Goal: Obtain resource: Download file/media

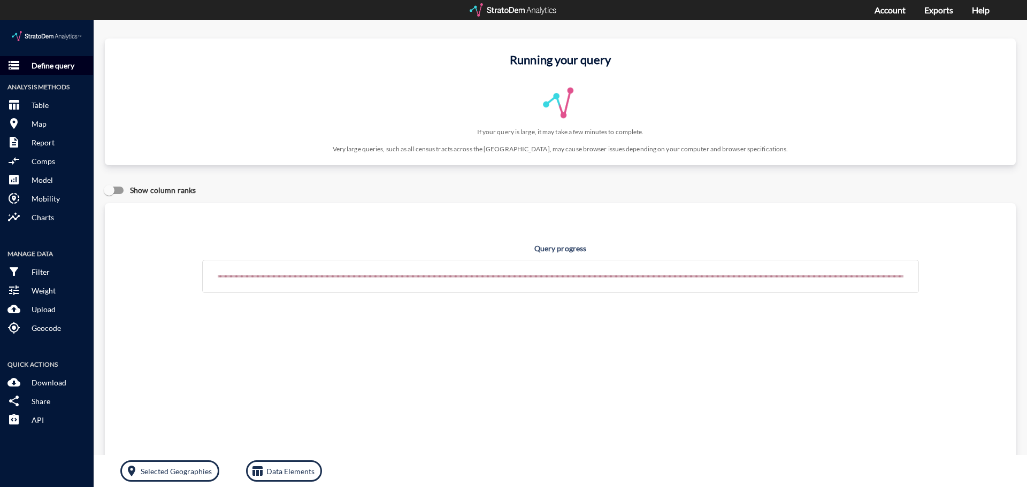
click p "Define query"
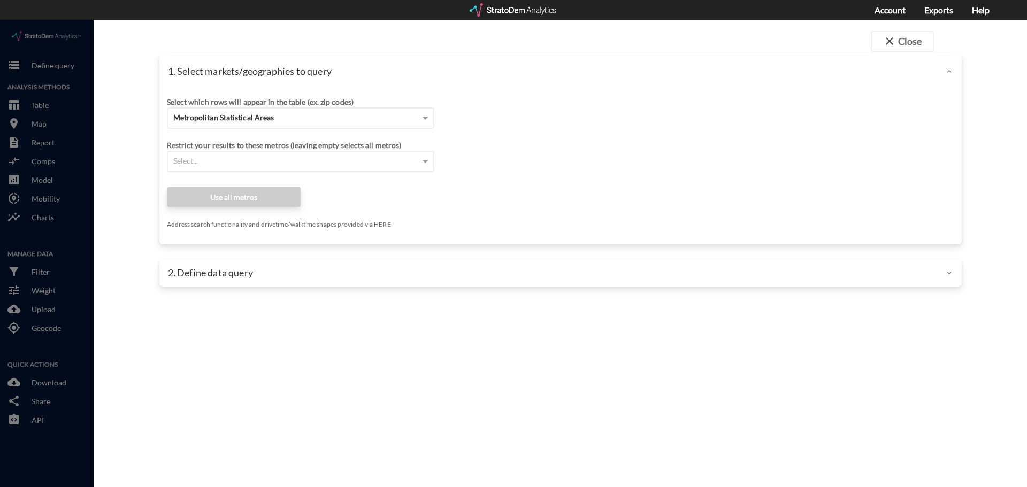
click div
click span "close"
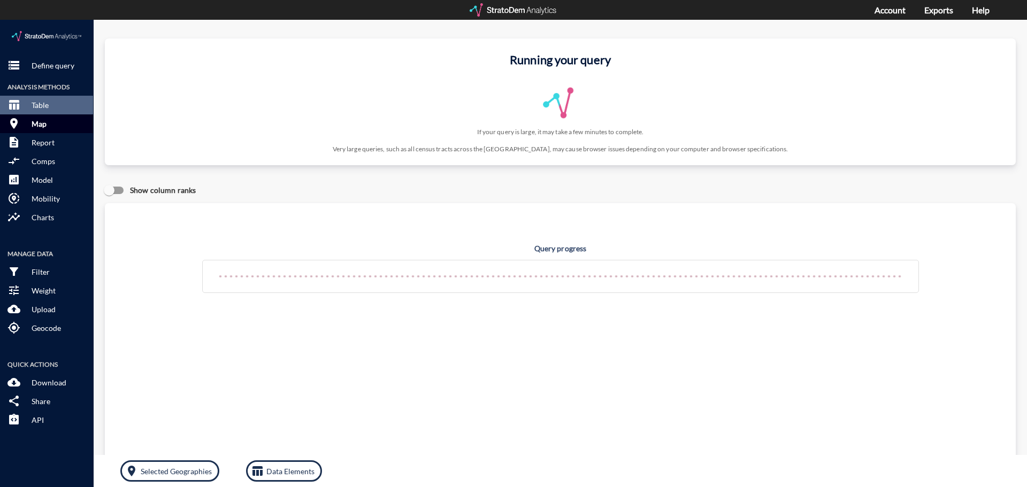
click button "room Map"
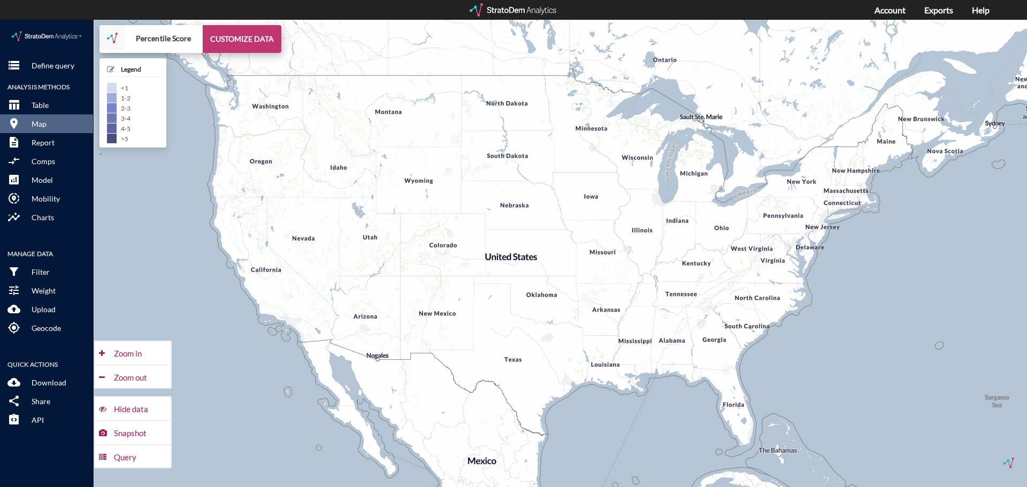
click button "CUSTOMIZE DATA"
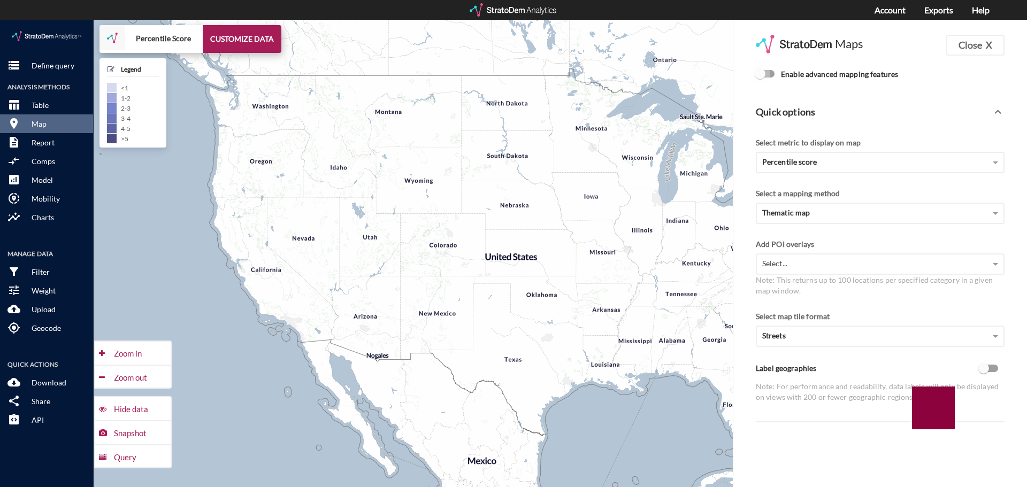
click input "Enable advanced mapping features"
checkbox input "true"
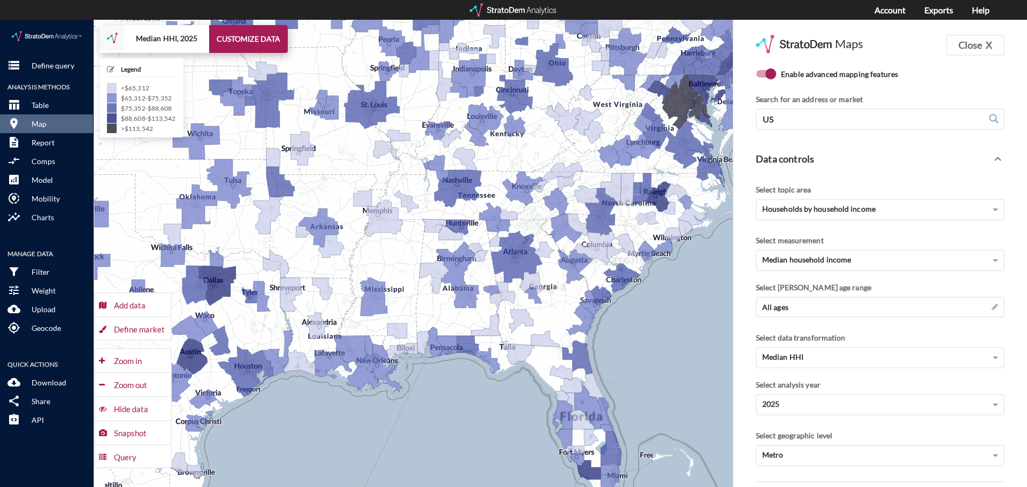
drag, startPoint x: 664, startPoint y: 369, endPoint x: 430, endPoint y: 367, distance: 234.3
click div "+ − Median HHI, 2025 CUSTOMIZE DATA Legend < $65,312 $65,312 - $75,352 $75,352 …"
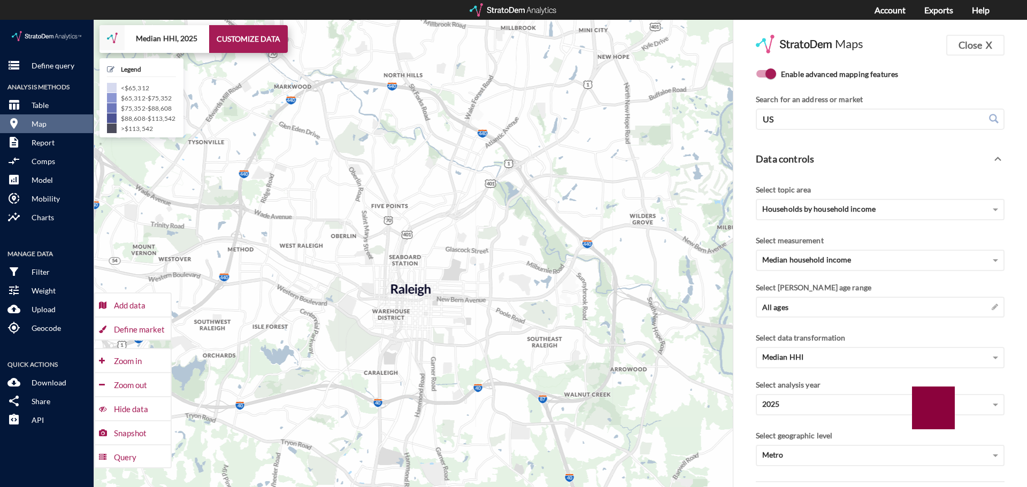
drag, startPoint x: 522, startPoint y: 107, endPoint x: 500, endPoint y: 203, distance: 98.8
click div "+ − Median HHI, 2025 CUSTOMIZE DATA Legend < $65,312 $65,312 - $75,352 $75,352 …"
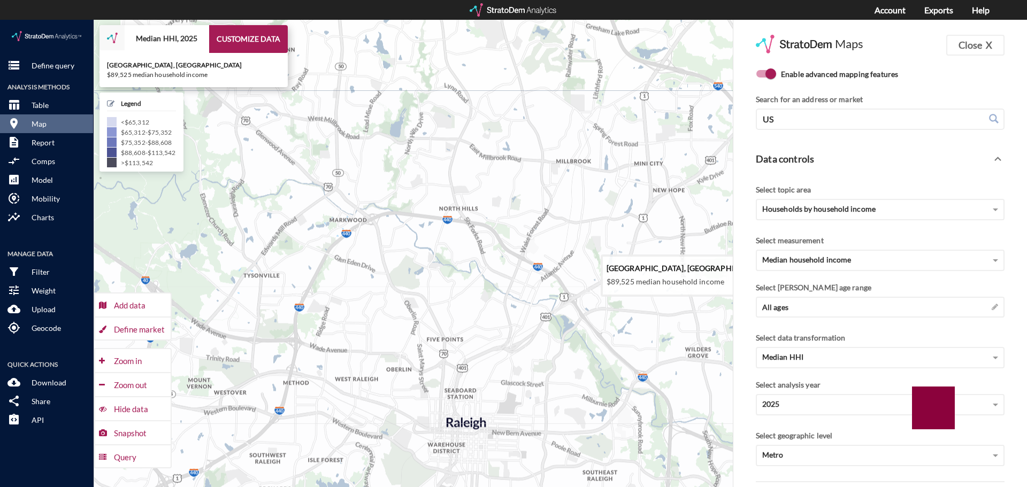
drag, startPoint x: 537, startPoint y: 142, endPoint x: 597, endPoint y: 264, distance: 135.7
click icon
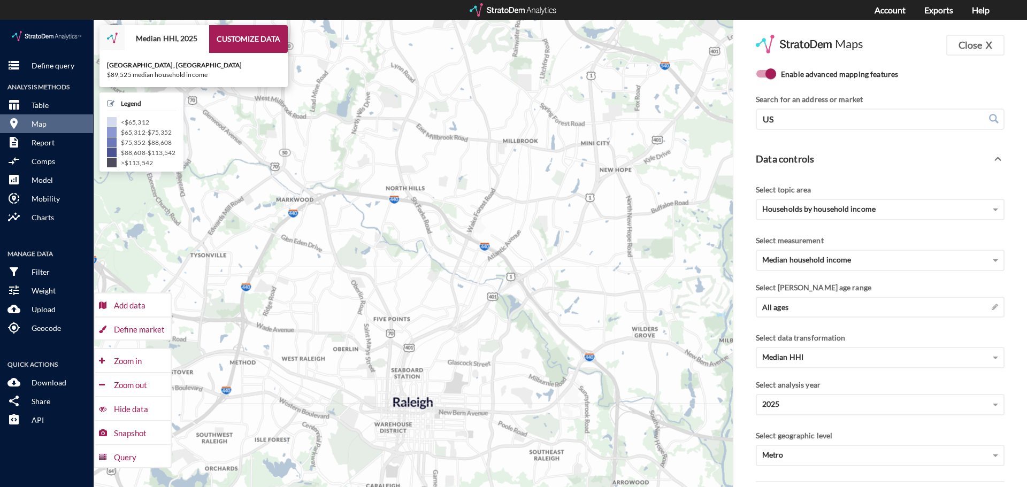
drag, startPoint x: 580, startPoint y: 345, endPoint x: 510, endPoint y: 324, distance: 73.3
click icon
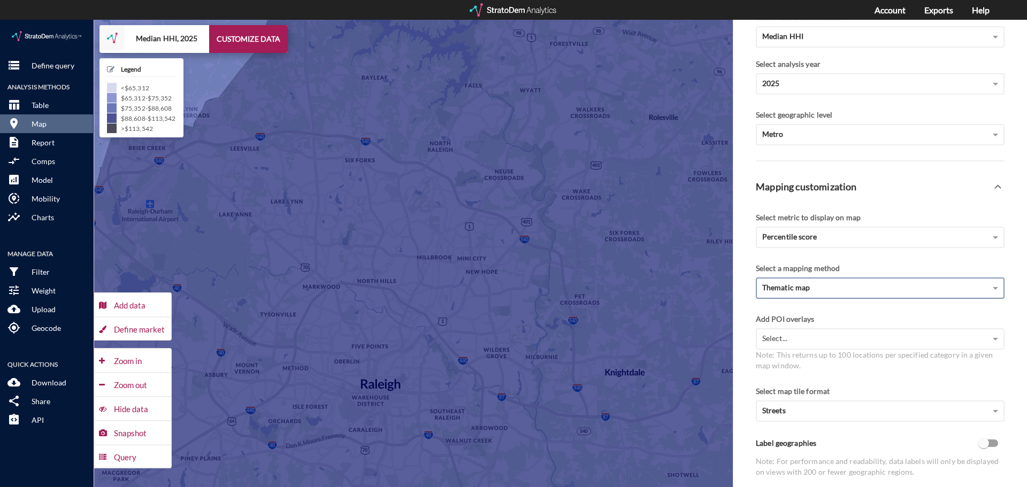
scroll to position [346, 0]
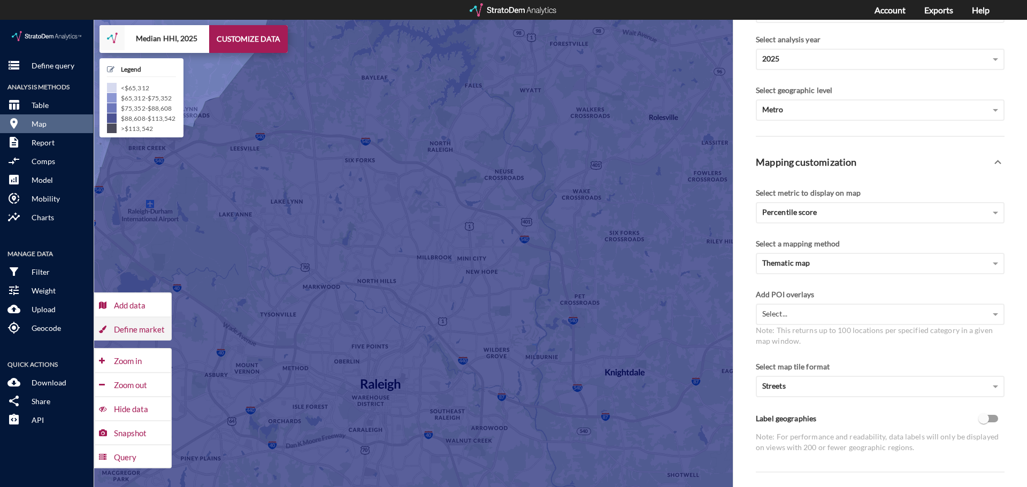
click div "Define market"
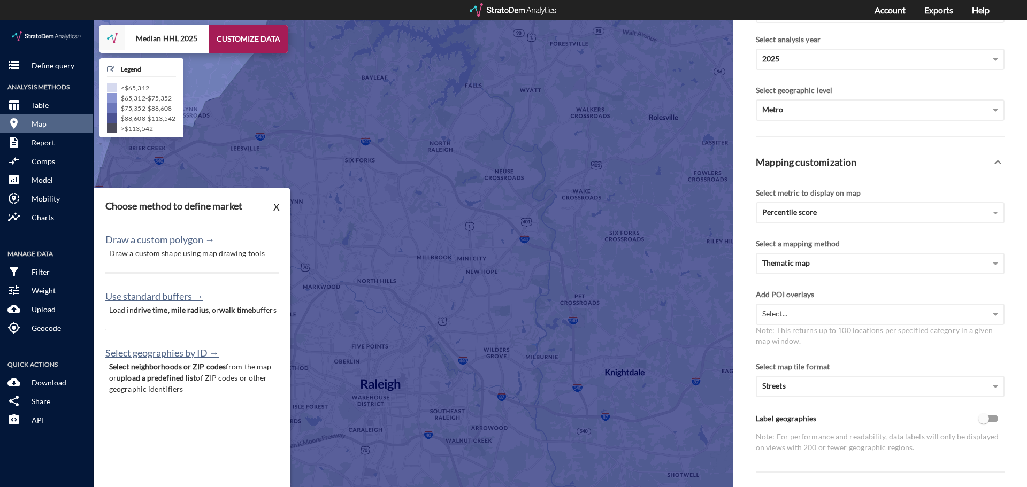
click p "Draw a custom shape using map drawing tools"
click button "Draw a custom polygon →"
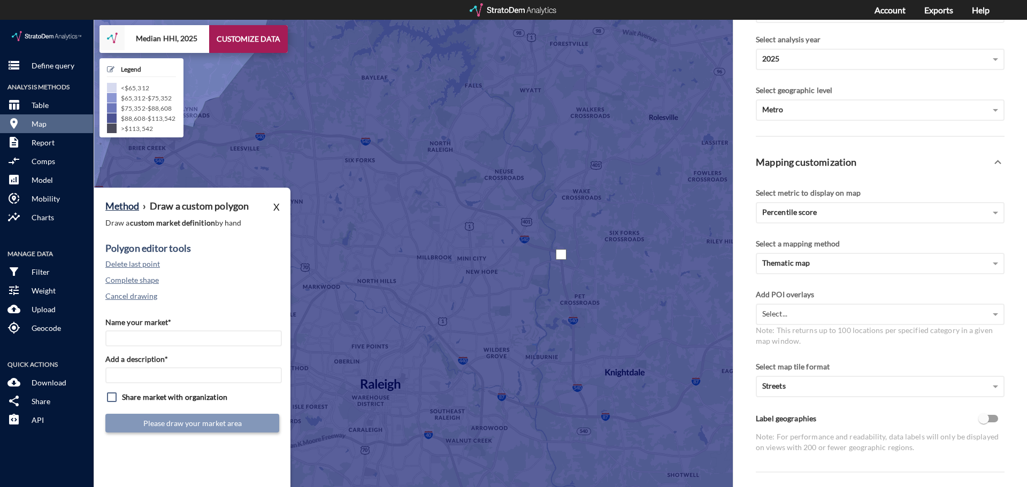
click div
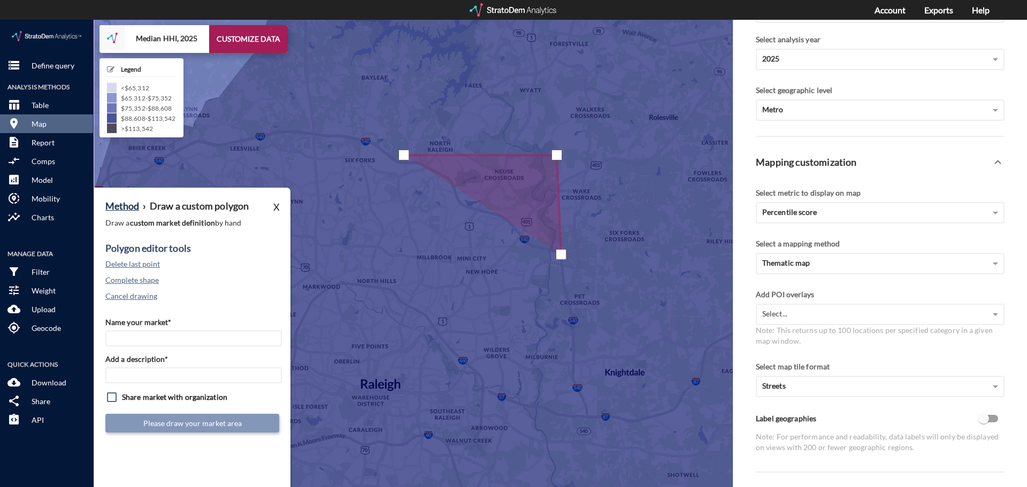
click div
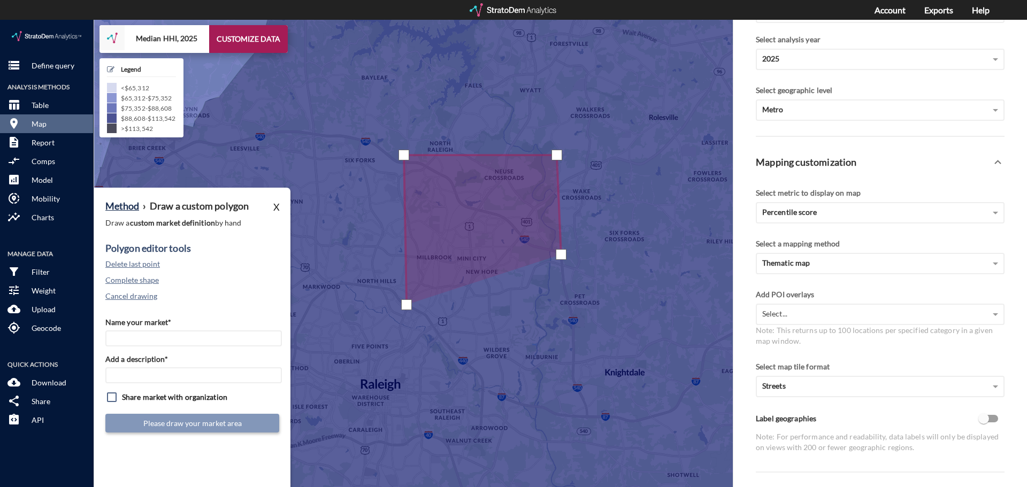
click div
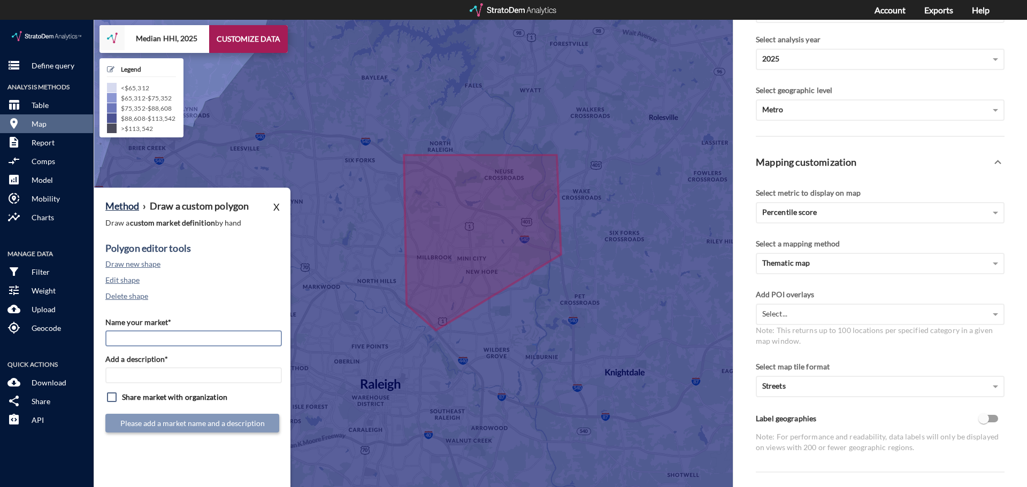
click input "Name your market*"
type input "[PERSON_NAME][GEOGRAPHIC_DATA]"
click input "Add a description*"
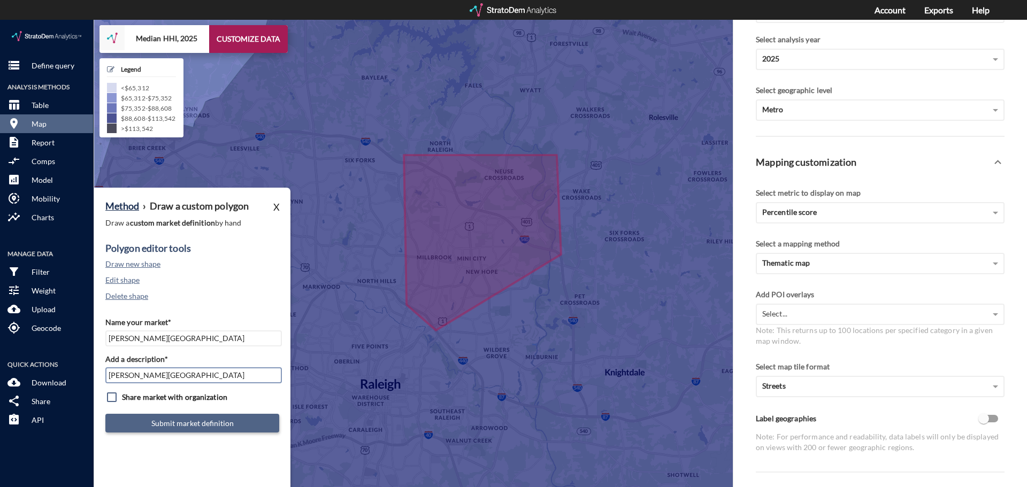
type input "[PERSON_NAME][GEOGRAPHIC_DATA]"
click button "Submit market definition"
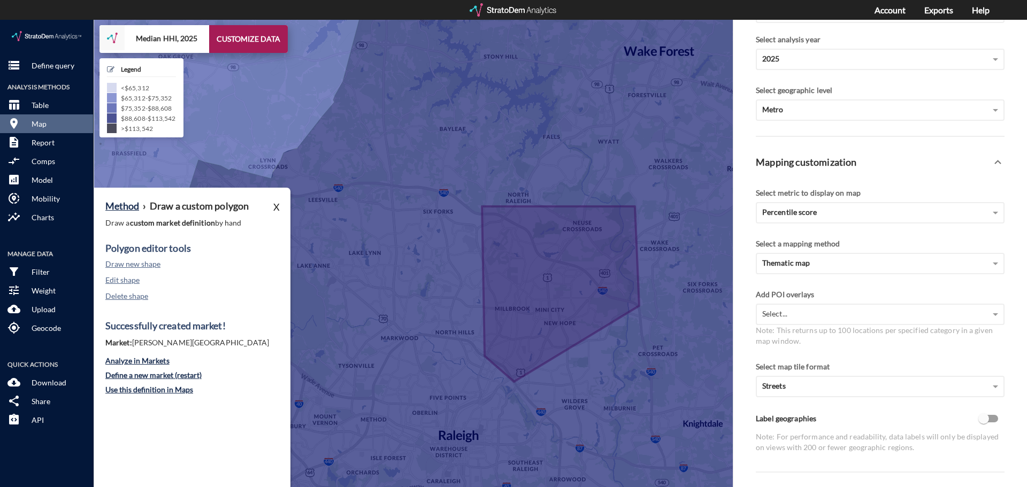
click div "Add POI overlays"
click p "Define query"
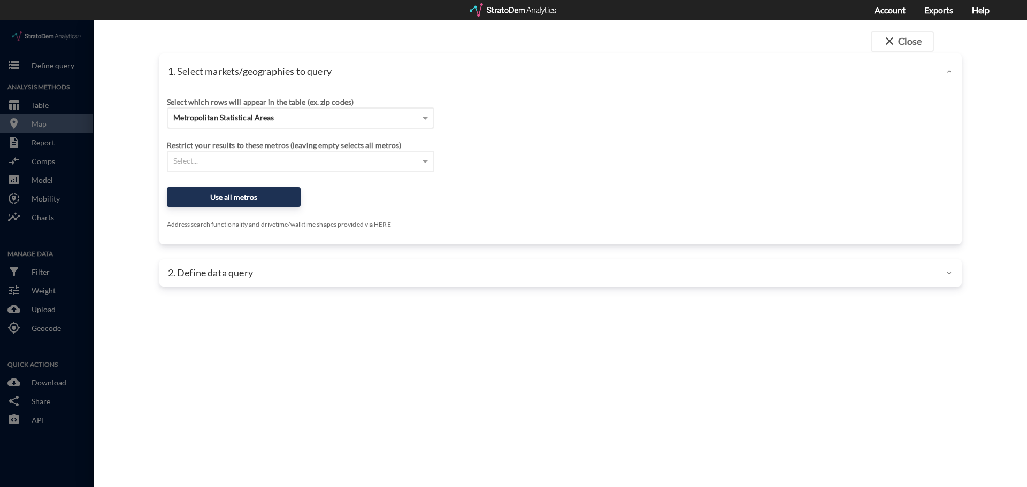
click div "Metropolitan Statistical Areas"
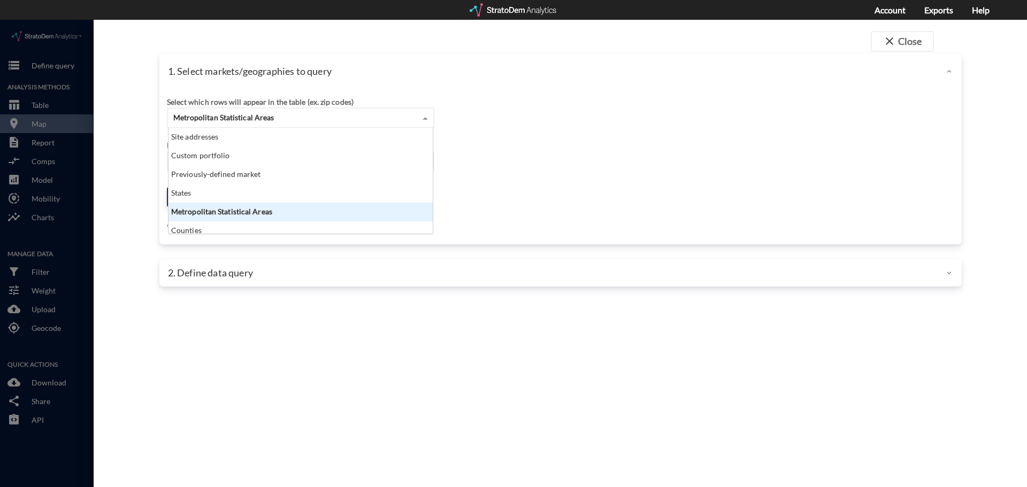
scroll to position [98, 258]
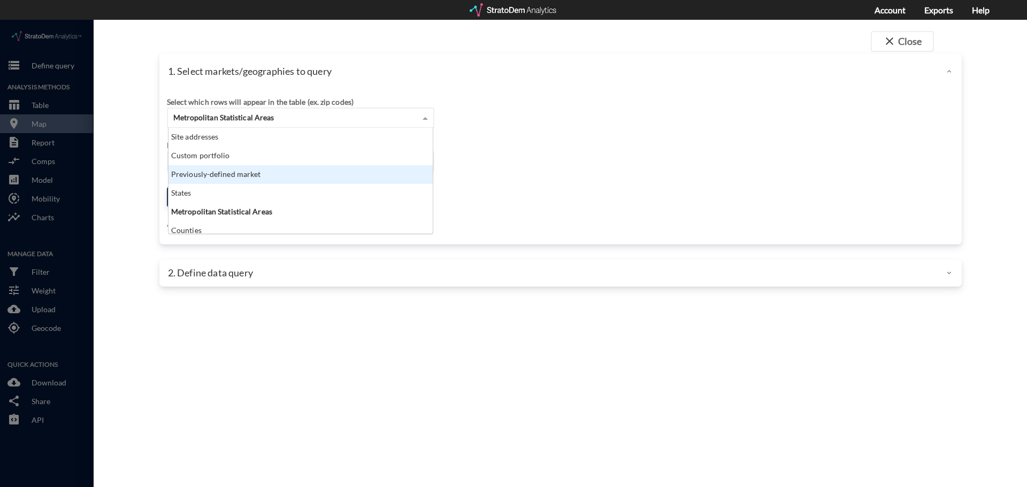
click div "Previously-defined market"
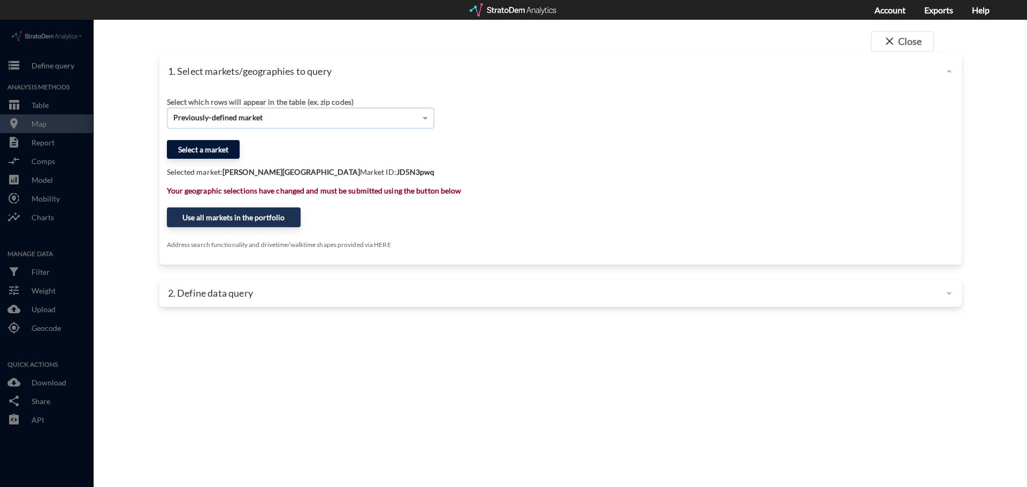
click button "Select a market"
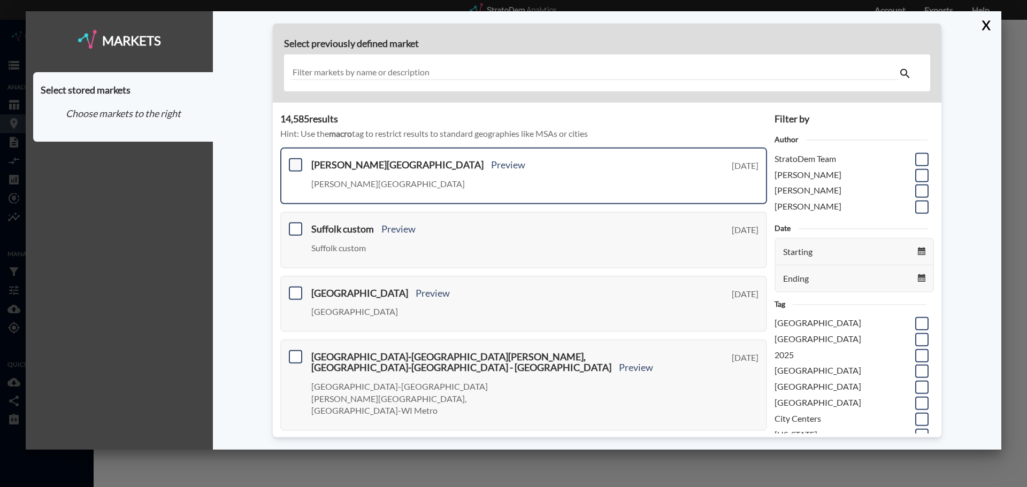
click at [300, 165] on span at bounding box center [295, 164] width 13 height 13
click at [294, 160] on input "checkbox" at bounding box center [294, 160] width 0 height 0
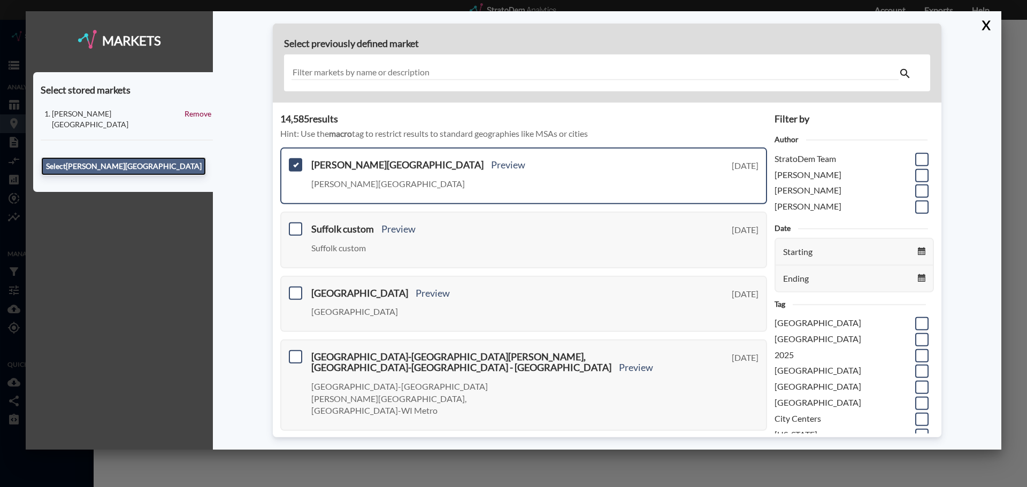
click at [188, 157] on button "Select [PERSON_NAME][GEOGRAPHIC_DATA]" at bounding box center [123, 166] width 165 height 18
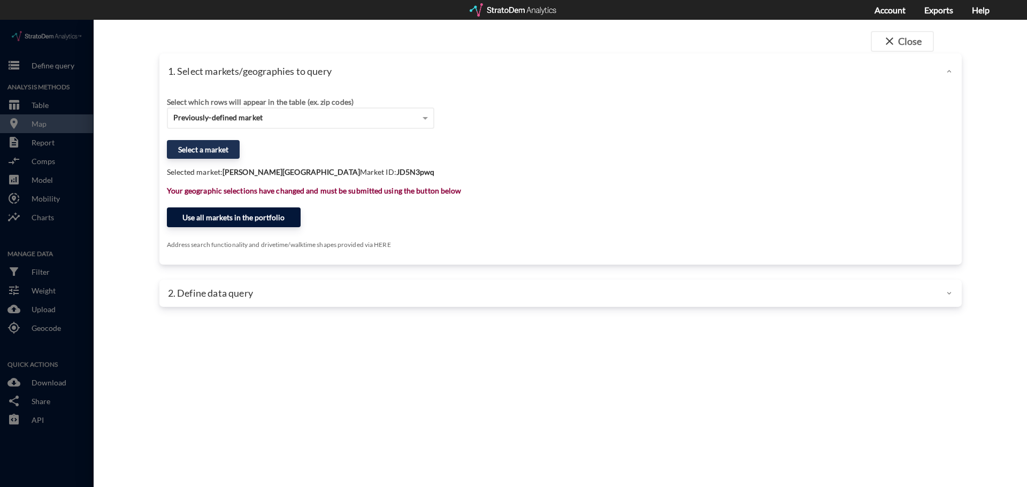
click button "Use all markets in the portfolio"
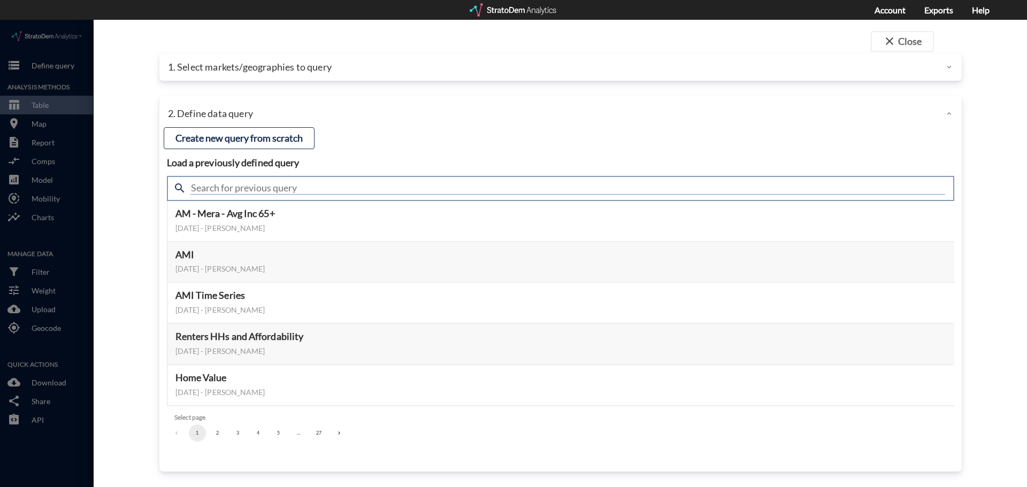
click input "text"
type input "demand"
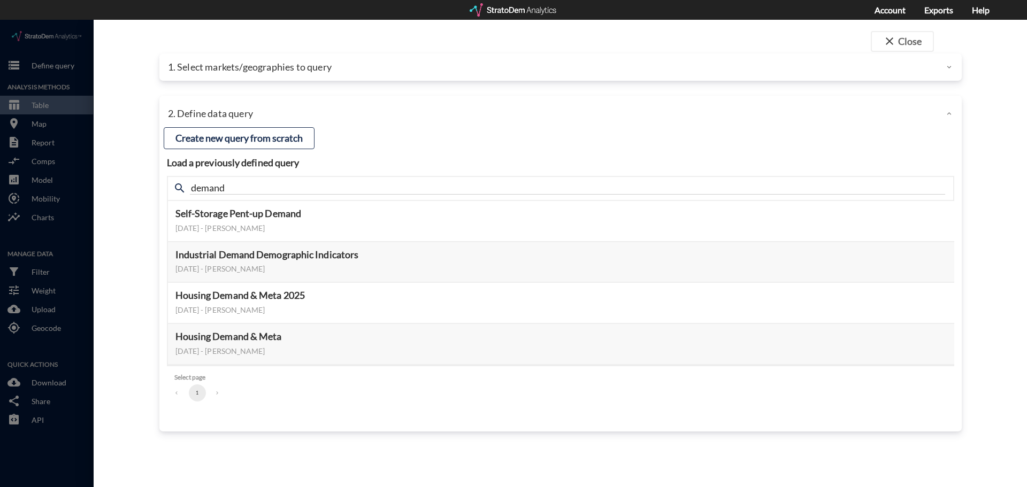
click h4 "Load a previously defined query"
click button "Select this query"
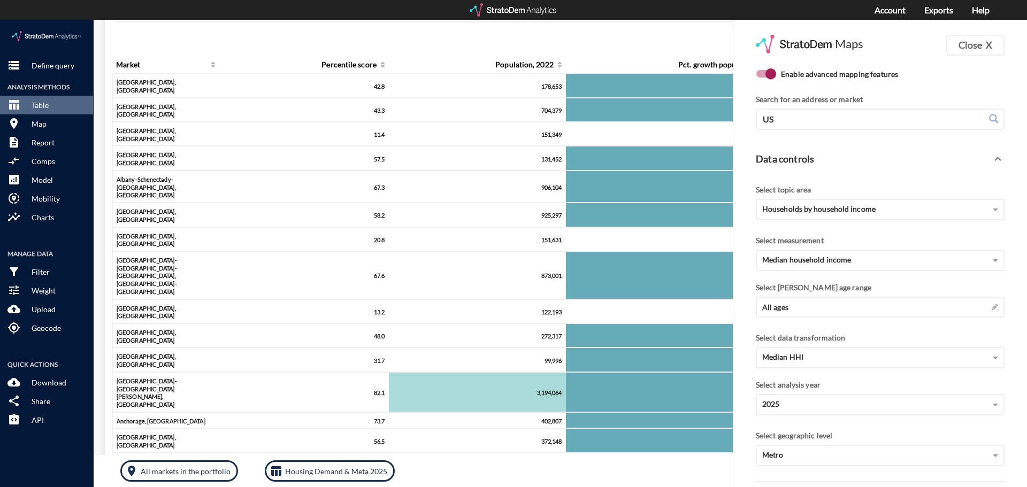
scroll to position [0, 0]
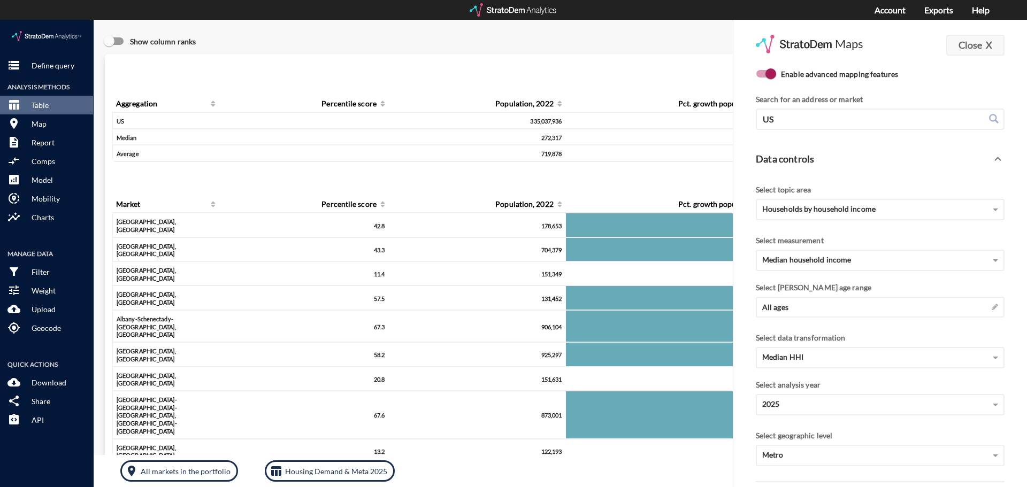
click button "Close X"
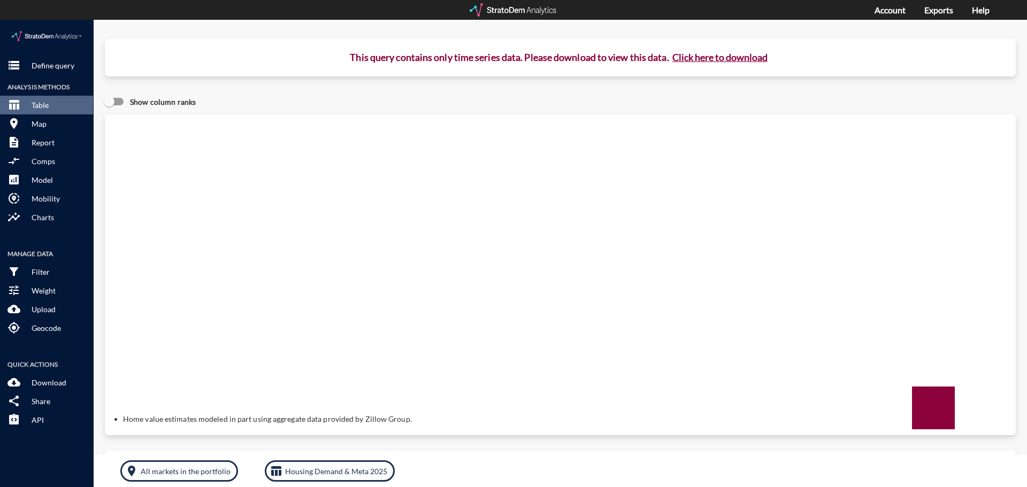
click button "Click here to download"
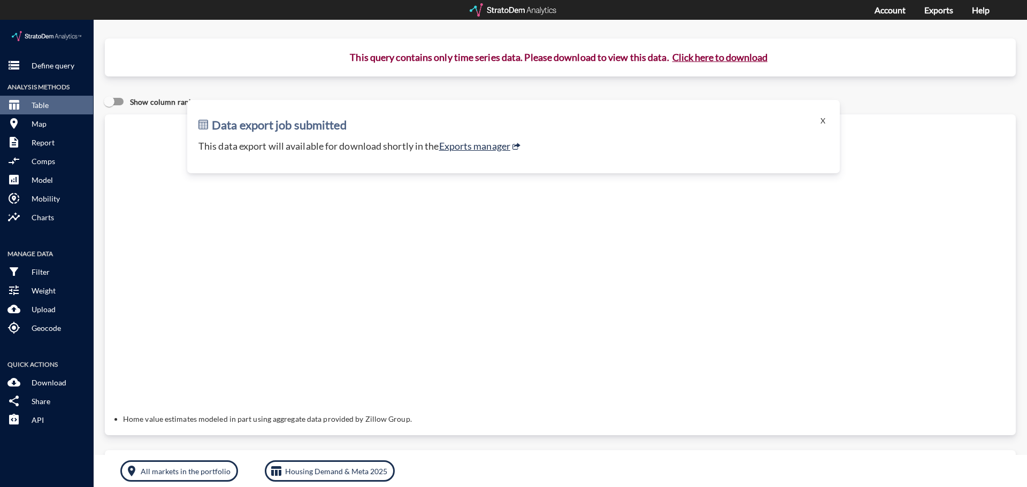
click button "Click here to download"
click link "Exports manager"
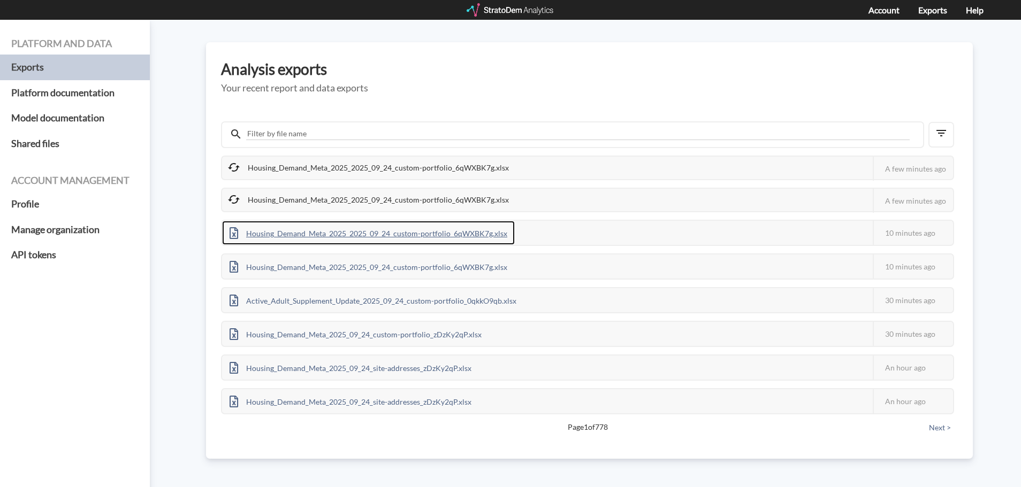
click at [395, 240] on div "Housing_Demand_Meta_2025_2025_09_24_custom-portfolio_6qWXBK7g.xlsx" at bounding box center [368, 233] width 293 height 24
